Goal: Task Accomplishment & Management: Complete application form

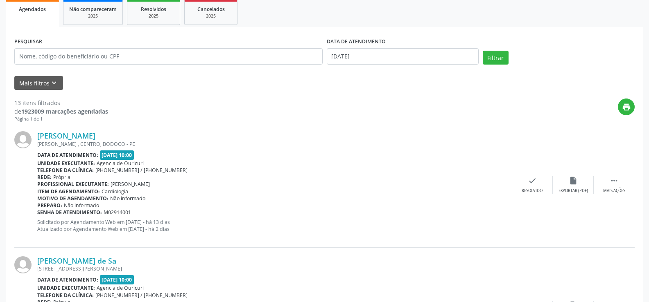
scroll to position [123, 0]
click at [32, 80] on button "Mais filtros keyboard_arrow_down" at bounding box center [38, 83] width 49 height 14
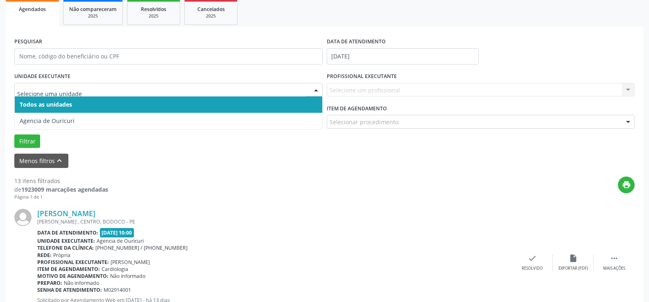
click at [89, 91] on input "text" at bounding box center [161, 94] width 289 height 16
click at [58, 86] on input "text" at bounding box center [161, 94] width 289 height 16
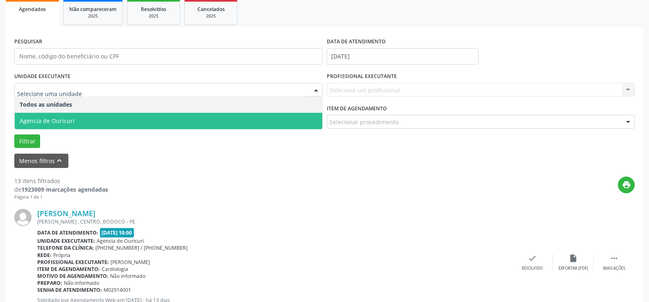
click at [71, 125] on span "Agencia de Ouricuri" at bounding box center [47, 121] width 55 height 8
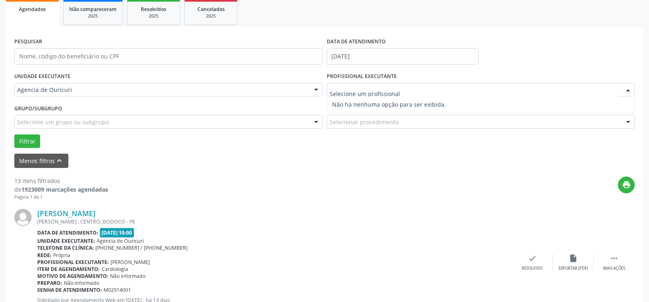
click at [399, 91] on div at bounding box center [481, 90] width 308 height 14
click at [399, 91] on input "text" at bounding box center [474, 94] width 289 height 16
click at [383, 54] on input "[DATE]" at bounding box center [403, 56] width 152 height 16
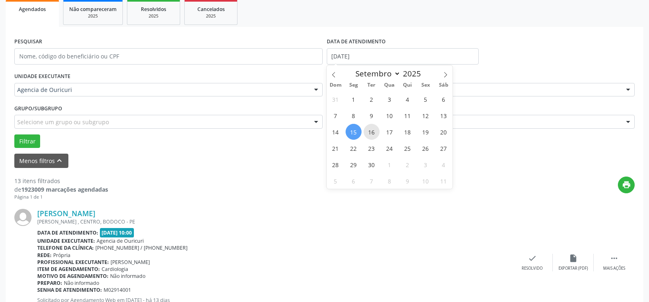
click at [367, 131] on span "16" at bounding box center [371, 132] width 16 height 16
type input "[DATE]"
click at [367, 131] on span "16" at bounding box center [371, 132] width 16 height 16
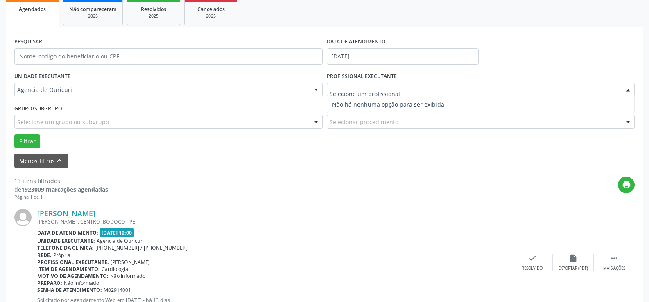
click at [399, 95] on input "text" at bounding box center [474, 94] width 289 height 16
click at [465, 93] on input "text" at bounding box center [474, 94] width 289 height 16
click at [628, 95] on div at bounding box center [628, 91] width 12 height 14
click at [433, 92] on input "text" at bounding box center [474, 94] width 289 height 16
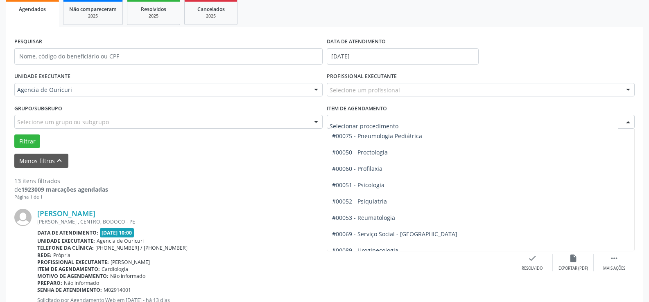
scroll to position [1351, 0]
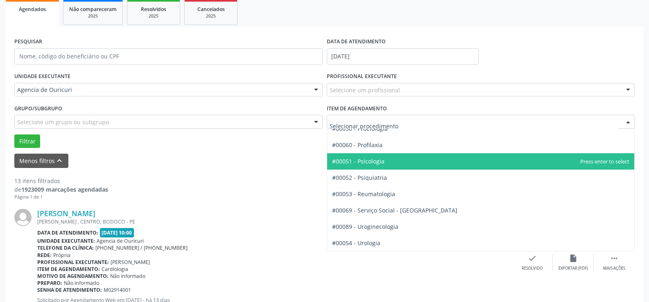
click at [369, 165] on span "#00051 - Psicologia" at bounding box center [480, 161] width 307 height 16
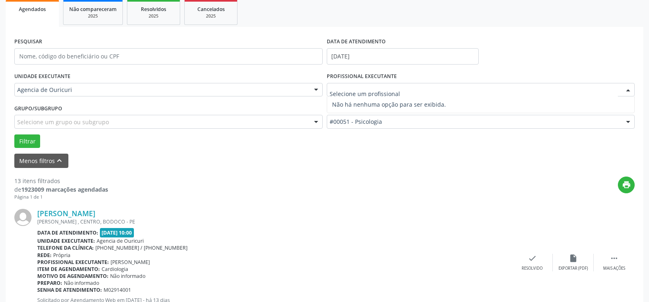
click at [404, 92] on div at bounding box center [481, 90] width 308 height 14
click at [404, 92] on input "text" at bounding box center [474, 94] width 289 height 16
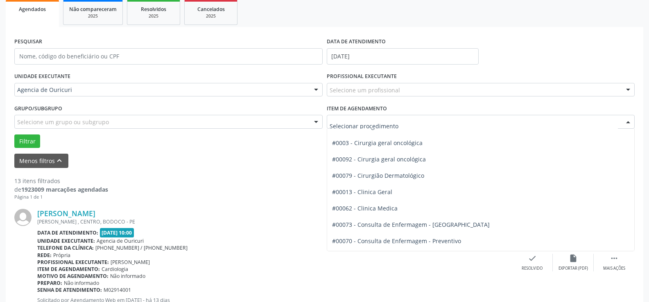
scroll to position [238, 0]
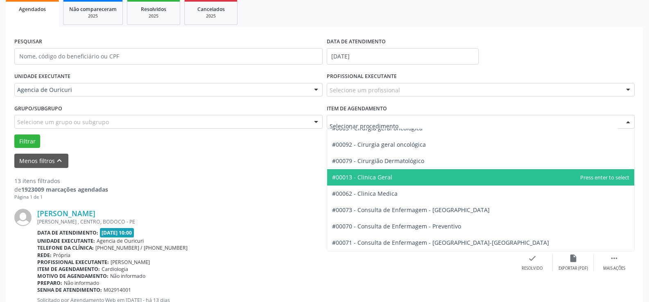
click at [392, 176] on span "#00013 - Clinica Geral" at bounding box center [480, 177] width 307 height 16
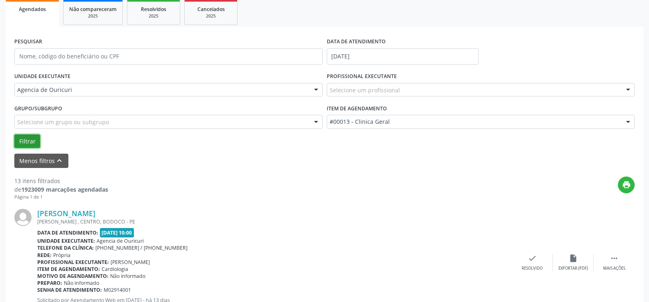
click at [28, 142] on button "Filtrar" at bounding box center [27, 142] width 26 height 14
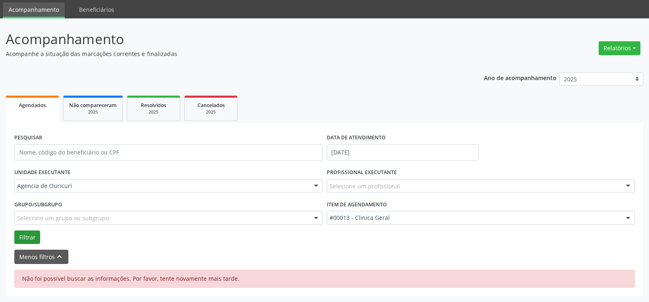
scroll to position [27, 0]
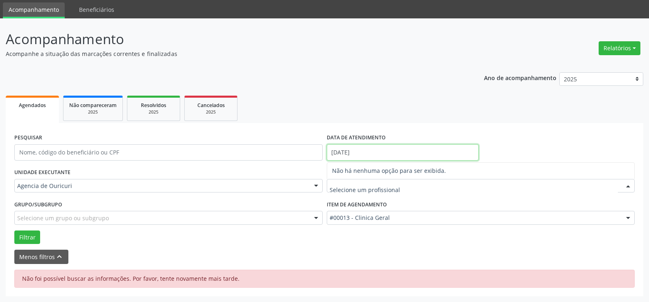
click at [357, 153] on input "[DATE]" at bounding box center [403, 152] width 152 height 16
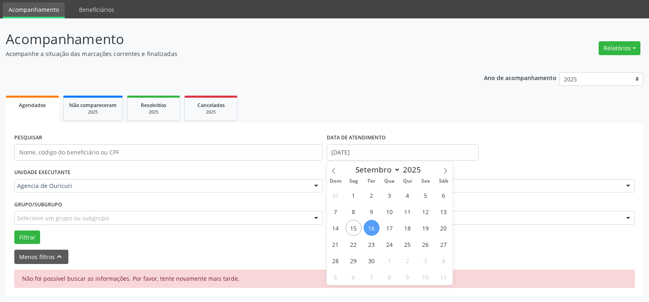
click at [372, 226] on span "16" at bounding box center [371, 228] width 16 height 16
type input "[DATE]"
click at [372, 226] on span "16" at bounding box center [371, 228] width 16 height 16
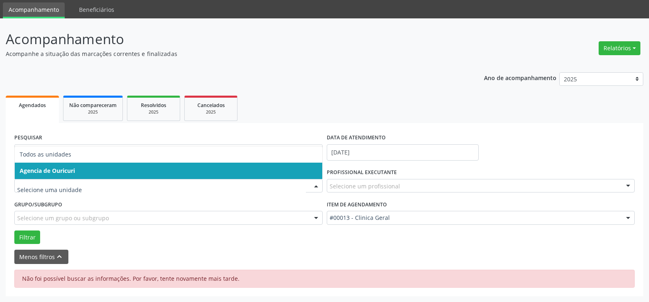
click at [64, 169] on span "Agencia de Ouricuri" at bounding box center [47, 171] width 55 height 8
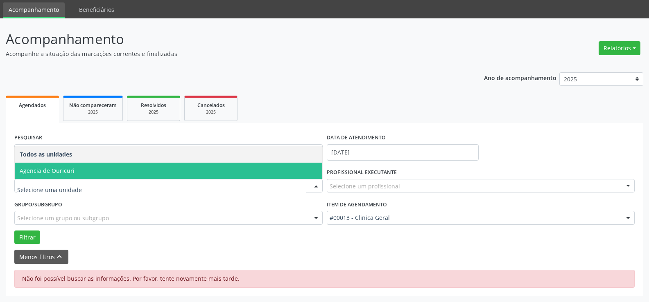
click at [69, 190] on div at bounding box center [168, 186] width 308 height 14
click at [79, 176] on span "Agencia de Ouricuri" at bounding box center [168, 171] width 307 height 16
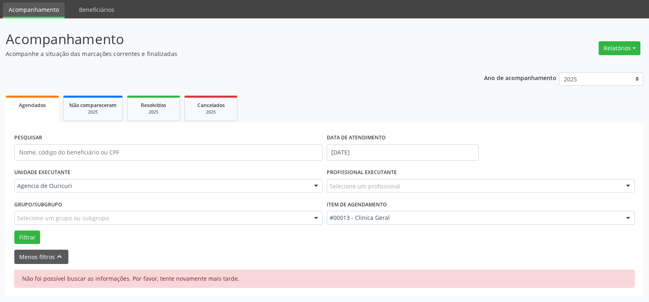
click at [414, 189] on div "Selecione um profissional" at bounding box center [481, 186] width 308 height 14
click at [367, 192] on input "text" at bounding box center [474, 190] width 289 height 16
click at [73, 113] on div "2025" at bounding box center [92, 112] width 47 height 6
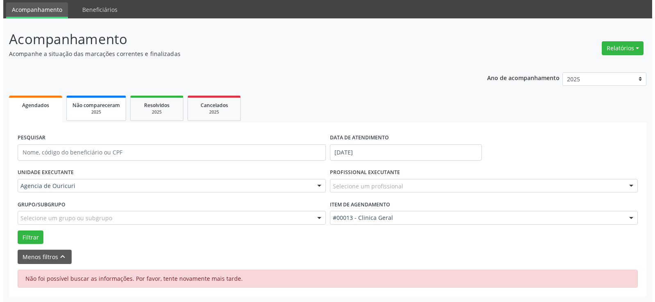
scroll to position [0, 0]
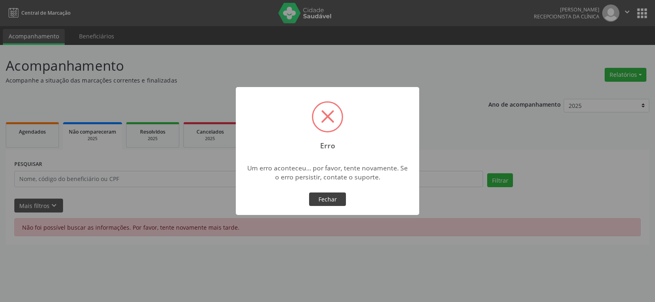
click at [327, 195] on button "Fechar" at bounding box center [327, 200] width 37 height 14
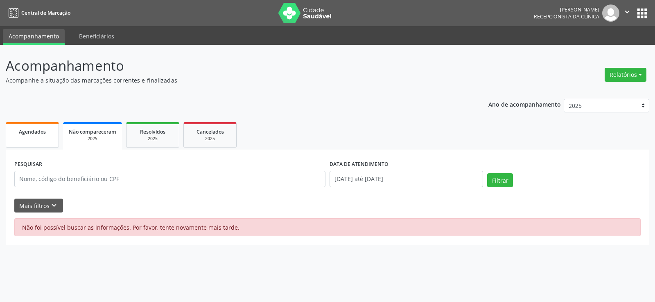
click at [26, 134] on span "Agendados" at bounding box center [32, 132] width 27 height 7
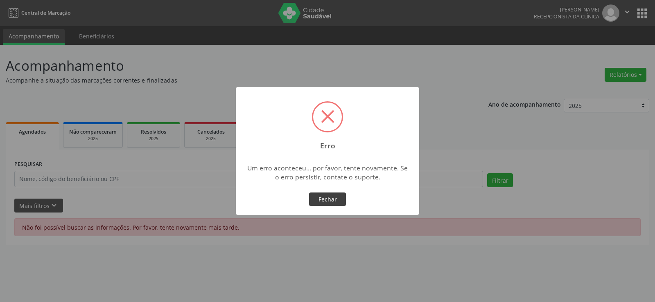
click at [327, 200] on button "Fechar" at bounding box center [327, 200] width 37 height 14
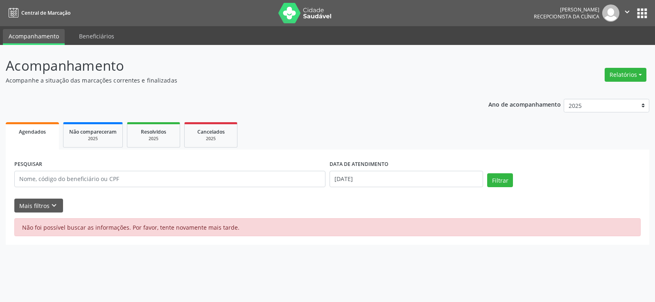
click at [625, 6] on button "" at bounding box center [627, 13] width 16 height 17
click at [599, 52] on link "Sair" at bounding box center [606, 49] width 56 height 11
